Goal: Task Accomplishment & Management: Use online tool/utility

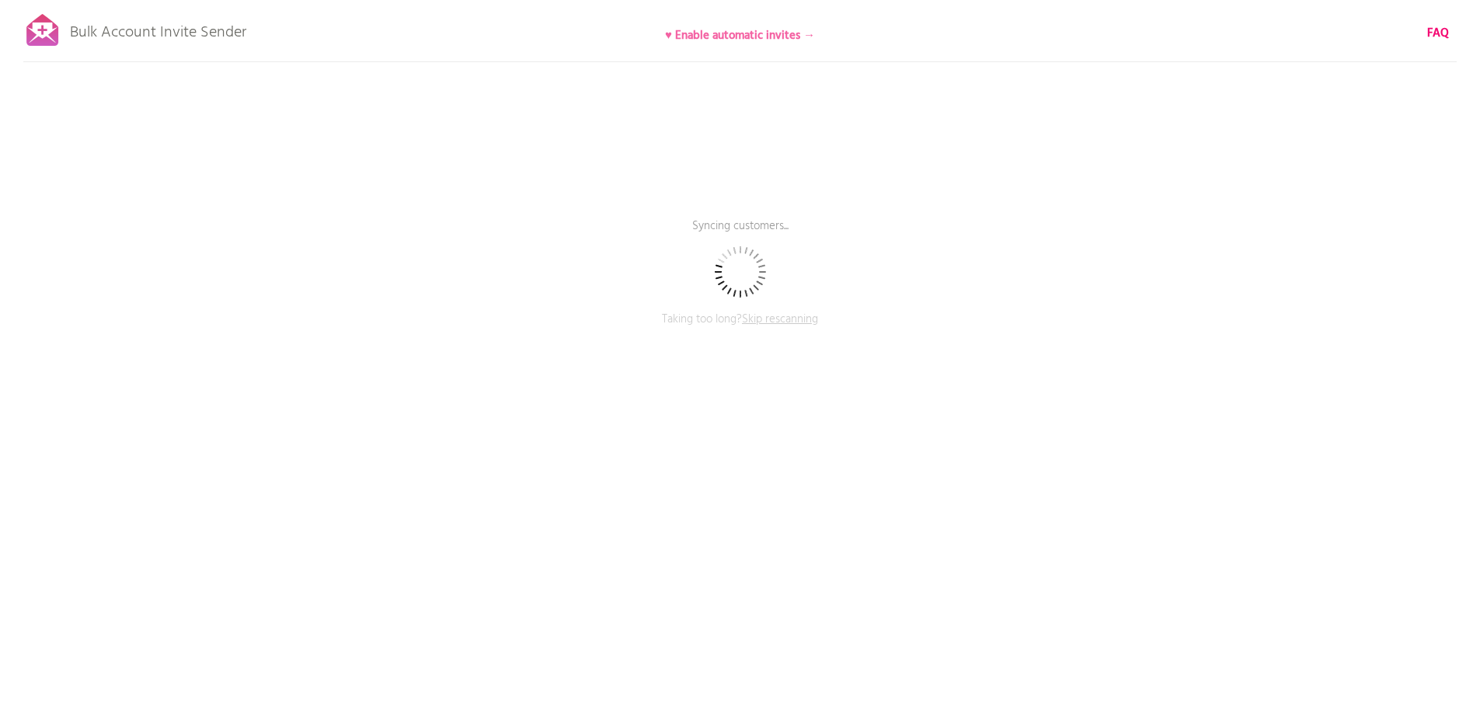
click at [758, 35] on b "♥ Enable automatic invites →" at bounding box center [740, 35] width 150 height 19
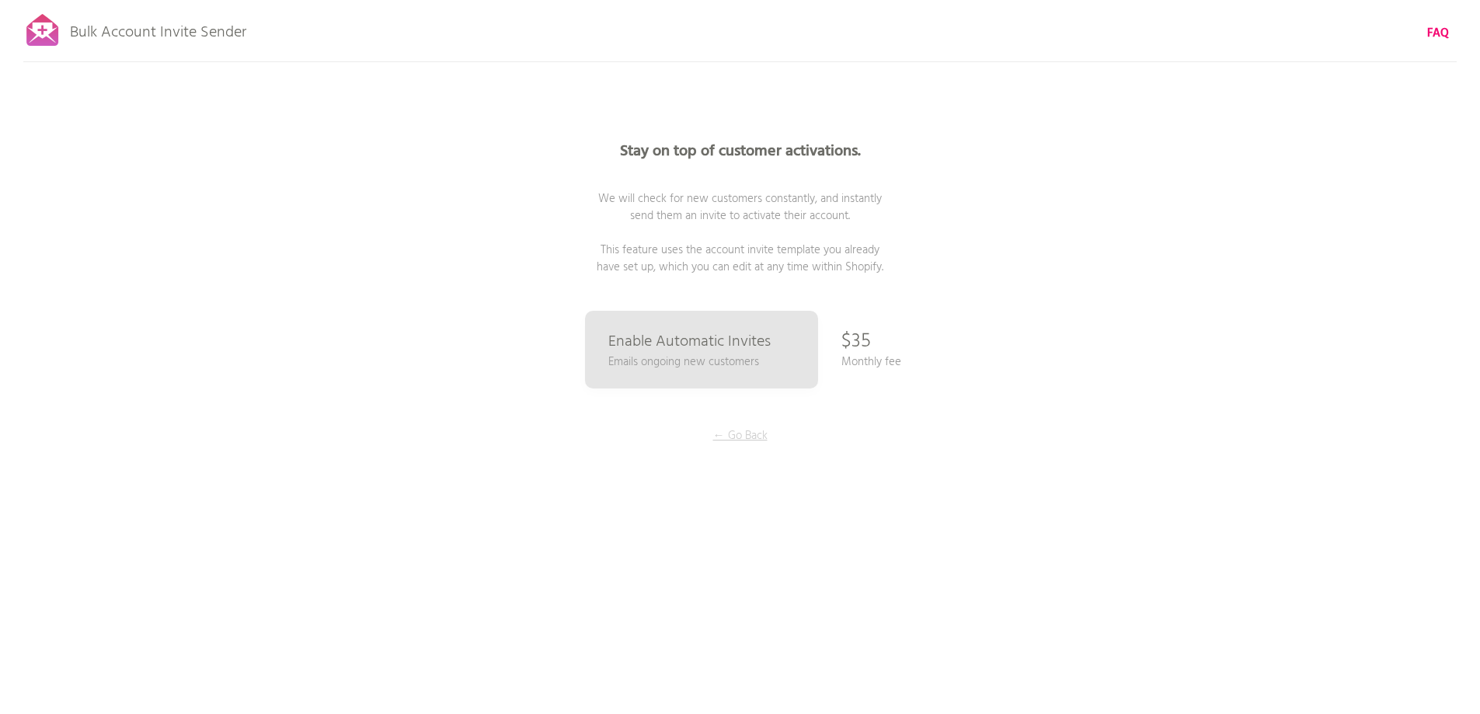
click at [745, 438] on p "← Go Back" at bounding box center [740, 435] width 117 height 17
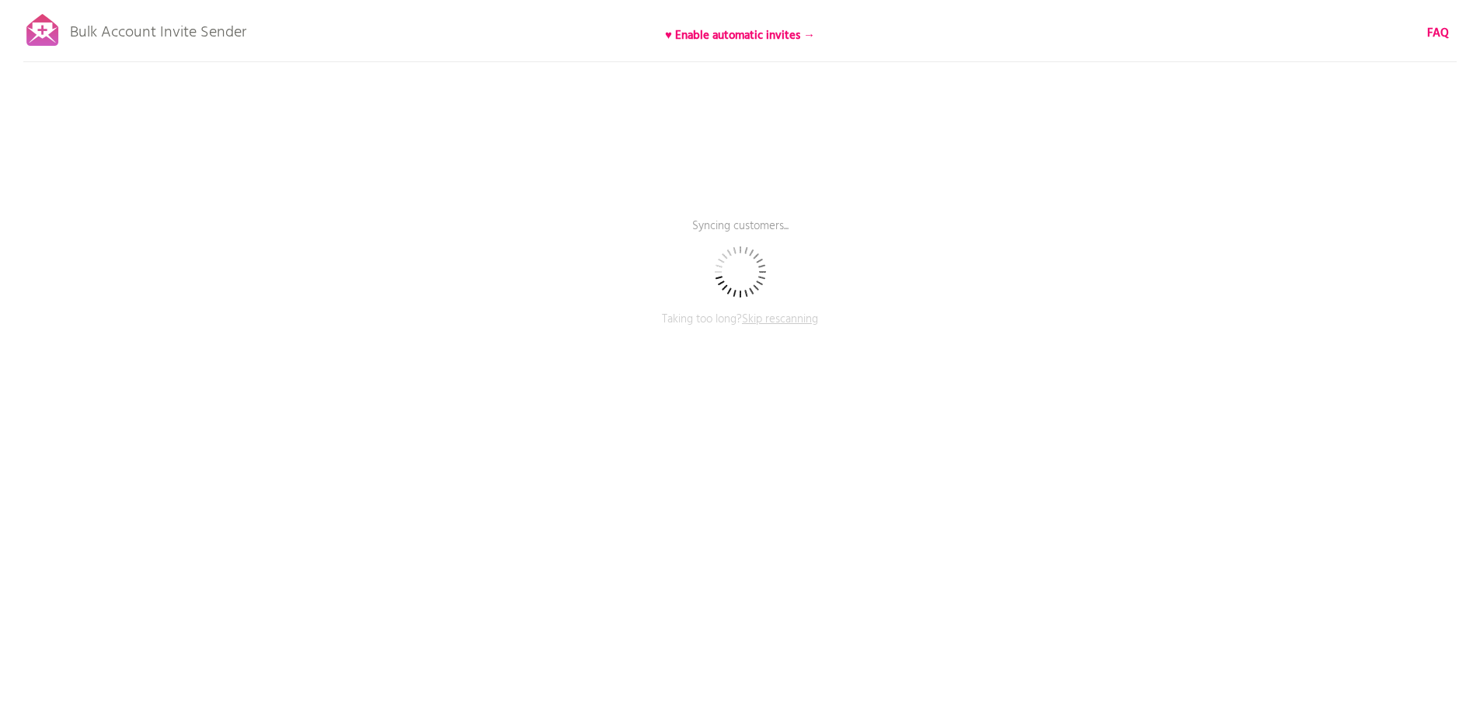
click at [780, 323] on span "Skip rescanning" at bounding box center [780, 319] width 76 height 19
click at [47, 38] on div at bounding box center [42, 30] width 39 height 39
click at [145, 30] on p "Bulk Account Invite Sender" at bounding box center [158, 28] width 176 height 39
click at [776, 324] on span "Skip rescanning" at bounding box center [780, 319] width 76 height 19
click at [796, 319] on span "Skip rescanning" at bounding box center [780, 319] width 76 height 19
